Goal: Information Seeking & Learning: Learn about a topic

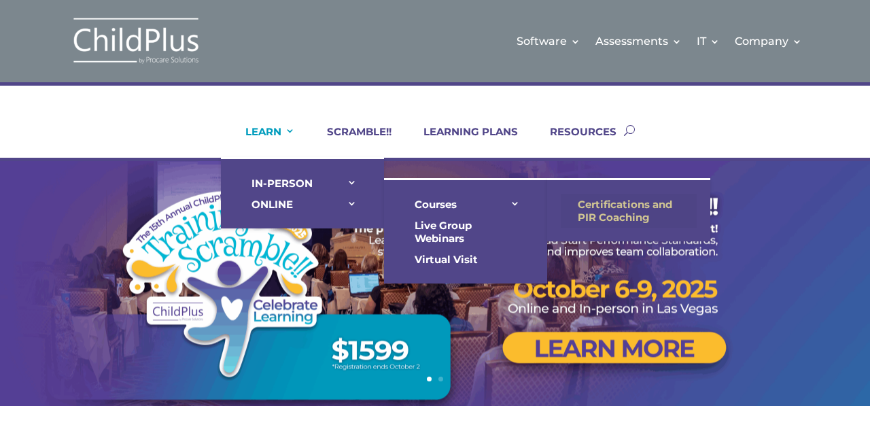
click at [614, 209] on link "Certifications and PIR Coaching" at bounding box center [628, 211] width 136 height 34
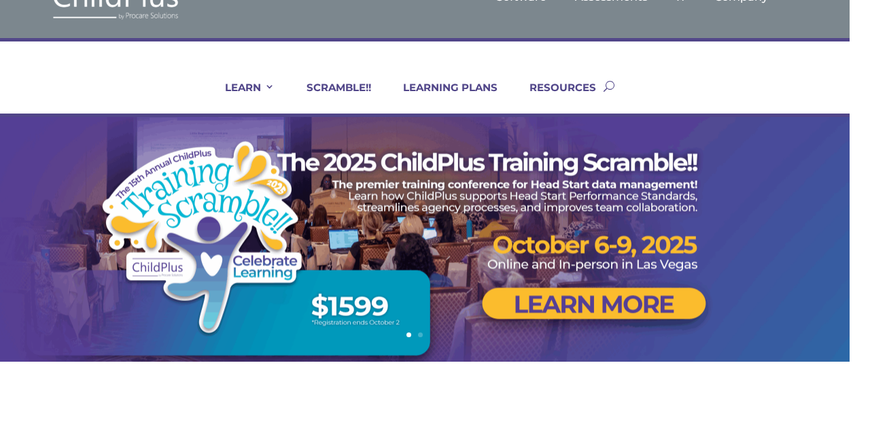
scroll to position [0, 21]
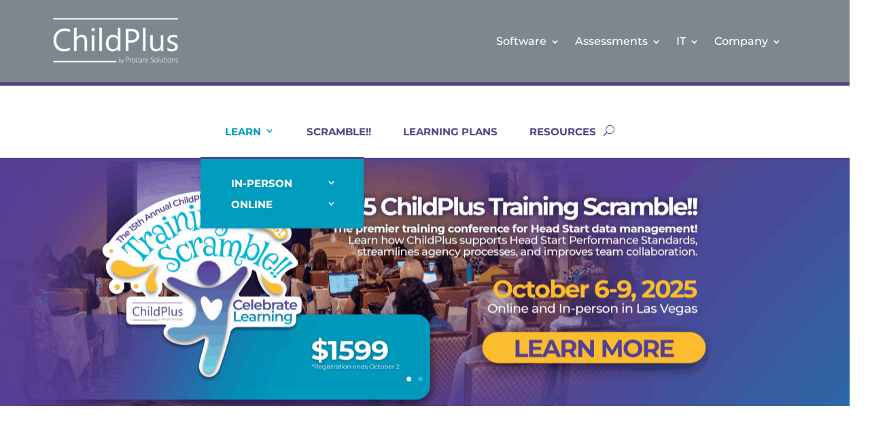
click at [247, 126] on link "LEARN" at bounding box center [241, 141] width 67 height 33
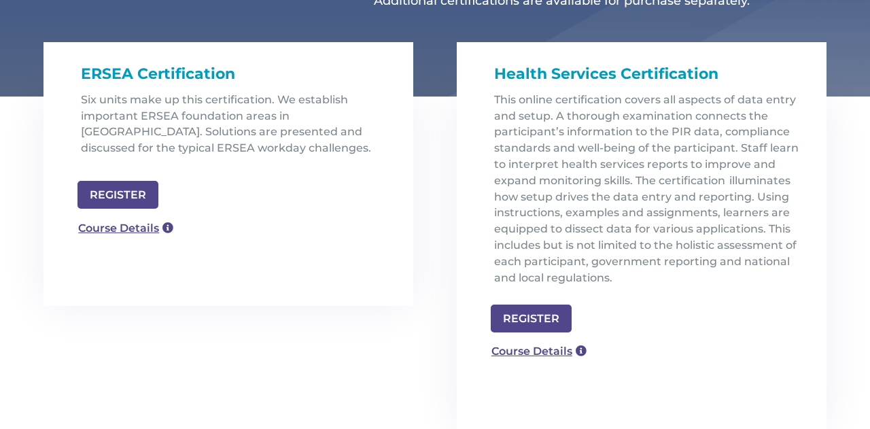
scroll to position [442, 0]
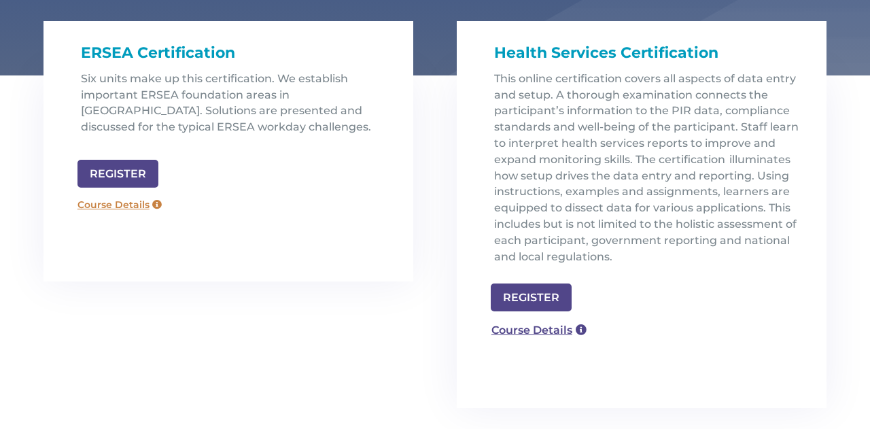
click at [135, 209] on link "Course Details" at bounding box center [120, 205] width 98 height 22
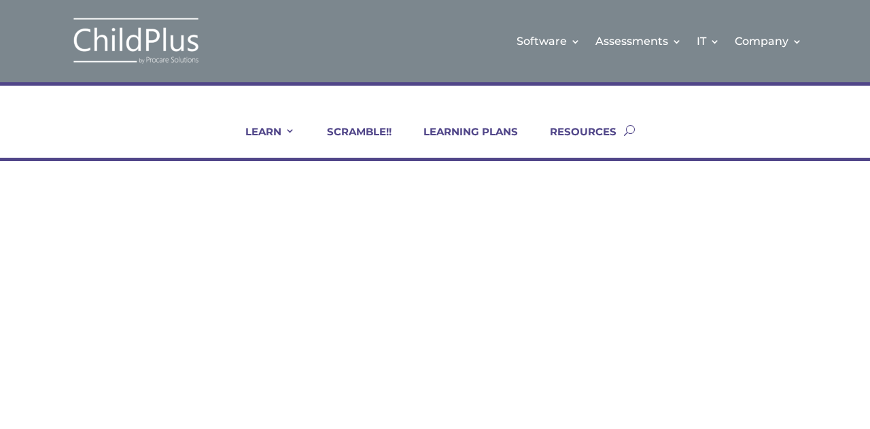
click at [375, 291] on p "Six courses make up this certification. We establish important ERSEA foundation…" at bounding box center [600, 312] width 452 height 48
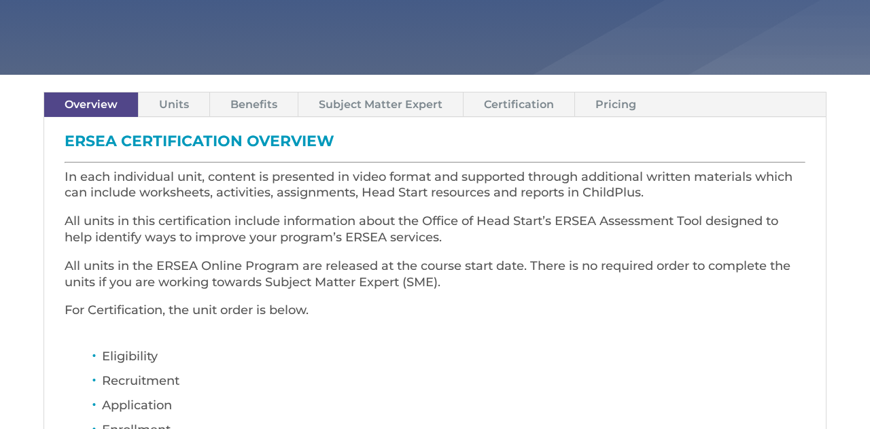
scroll to position [347, 0]
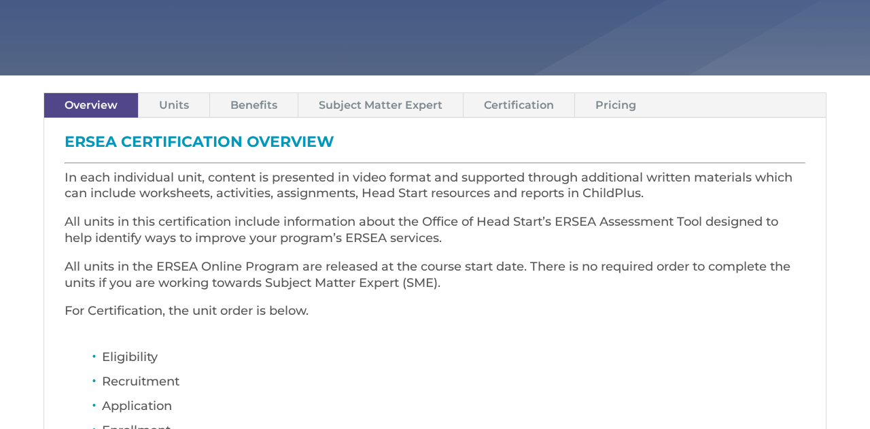
click at [606, 107] on link "Pricing" at bounding box center [616, 105] width 82 height 24
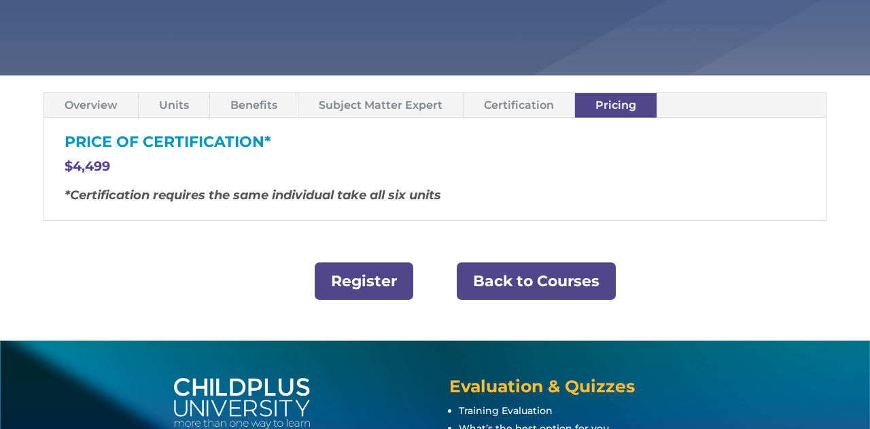
scroll to position [185, 0]
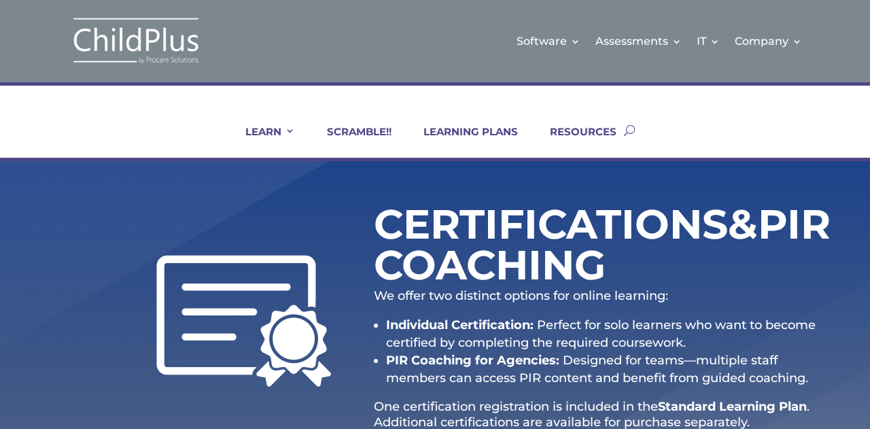
scroll to position [442, 0]
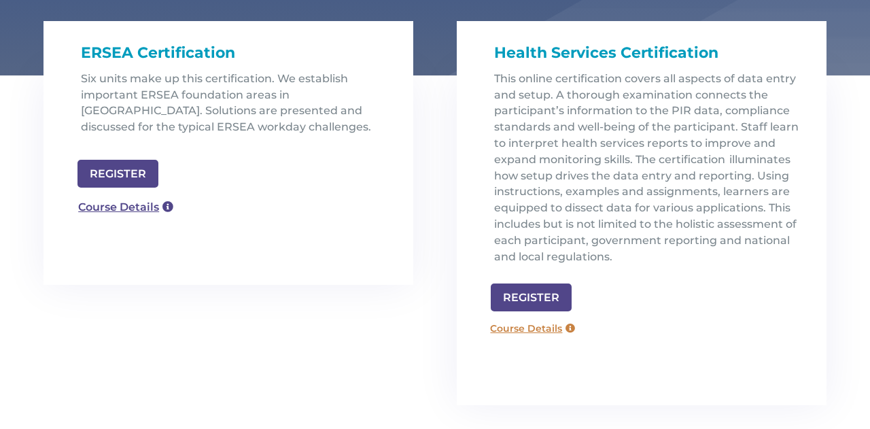
click at [511, 325] on link "Course Details" at bounding box center [533, 329] width 98 height 22
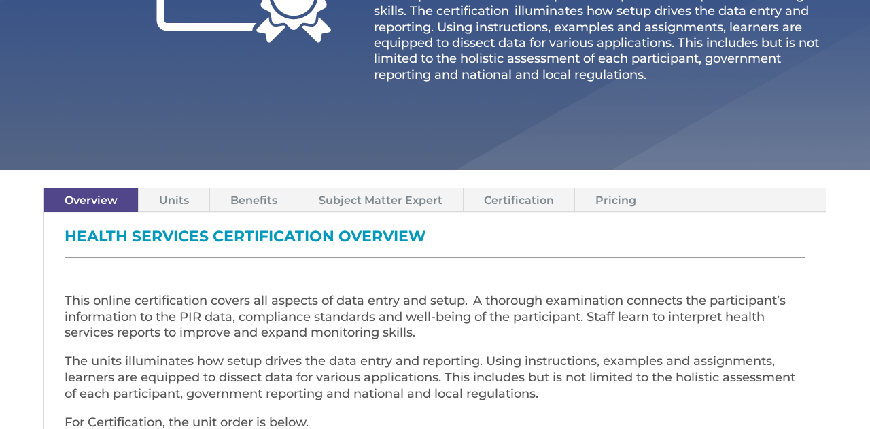
scroll to position [400, 0]
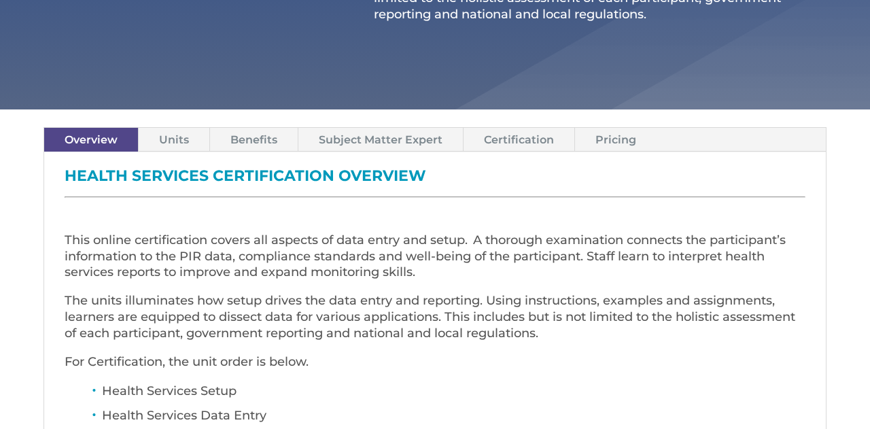
click at [612, 142] on link "Pricing" at bounding box center [616, 140] width 82 height 24
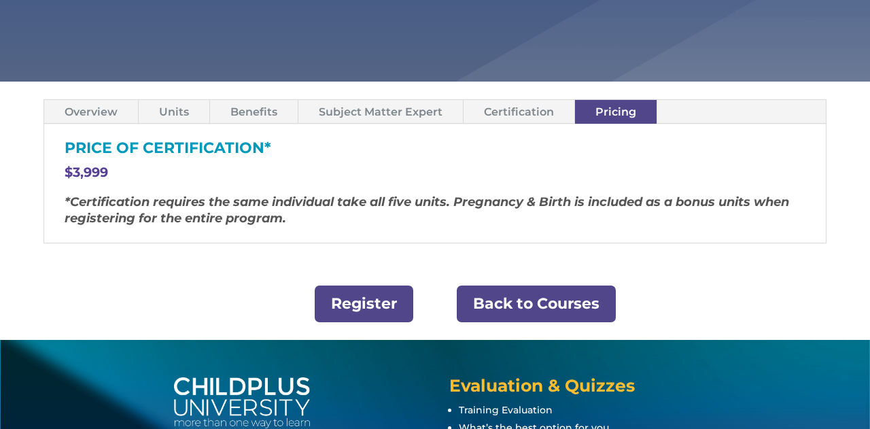
scroll to position [435, 0]
